Goal: Find contact information: Find contact information

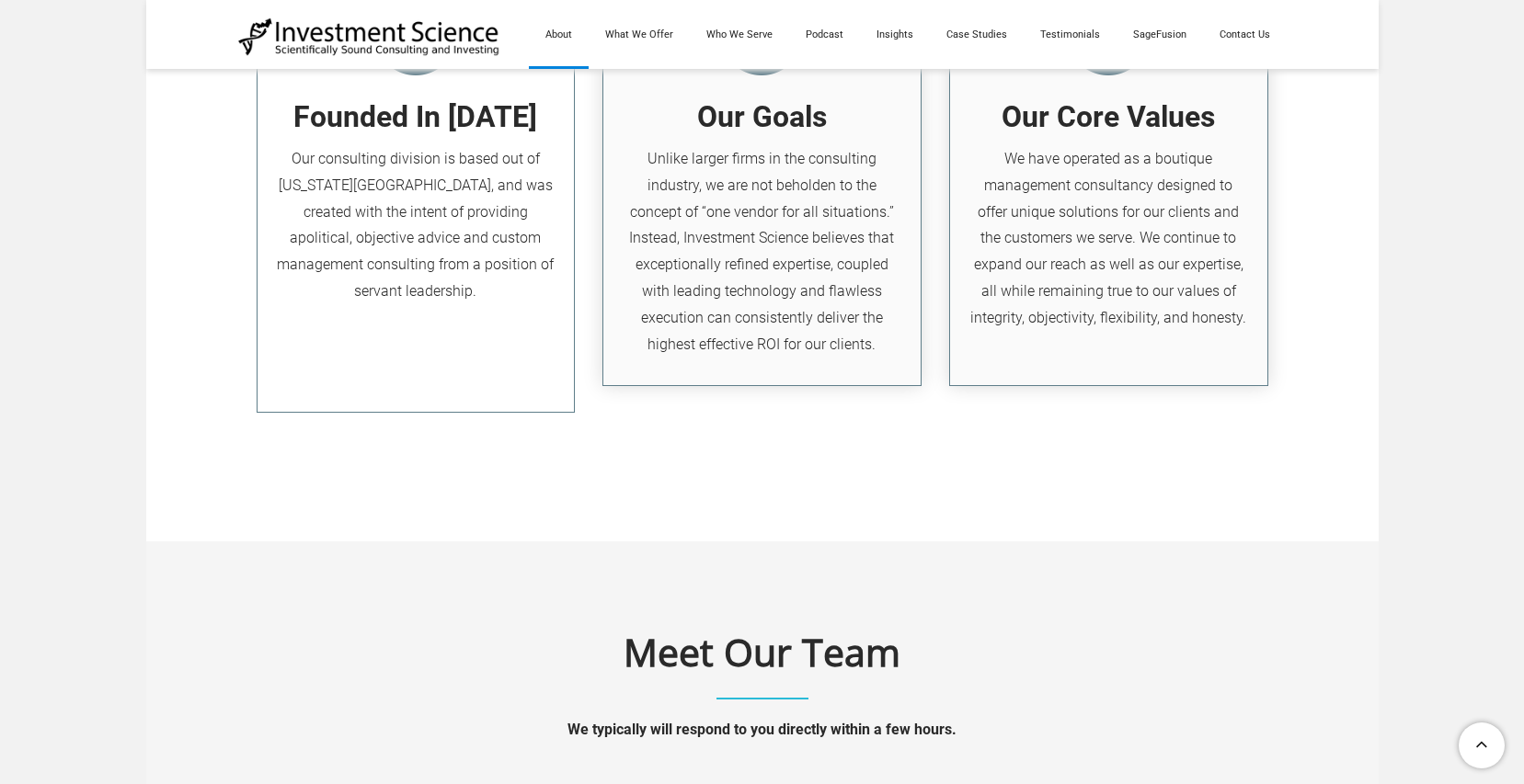
scroll to position [1896, 0]
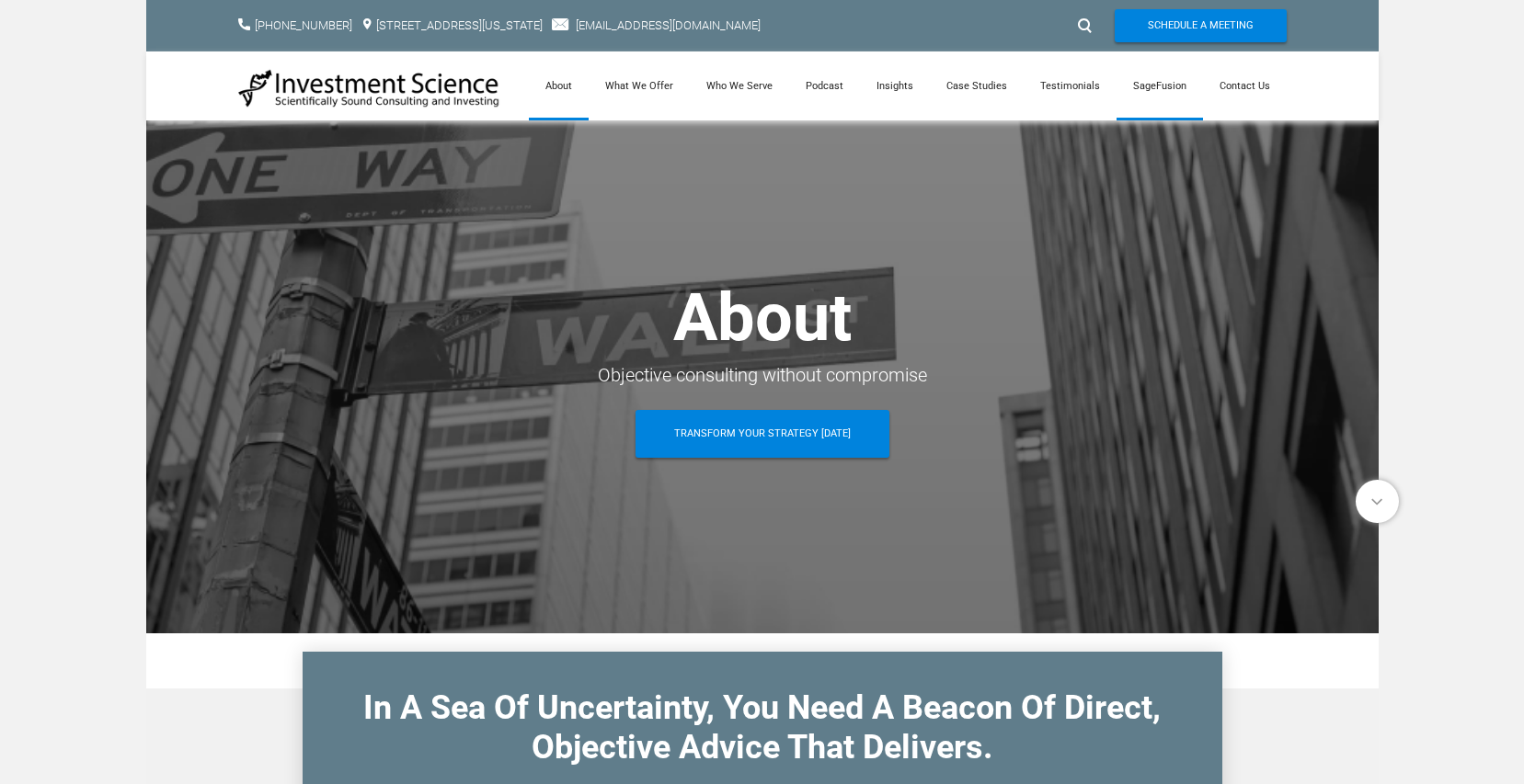
click at [1158, 82] on link "SageFusion" at bounding box center [1159, 85] width 86 height 69
click at [1254, 76] on link "Contact Us" at bounding box center [1244, 85] width 83 height 69
